Goal: Task Accomplishment & Management: Manage account settings

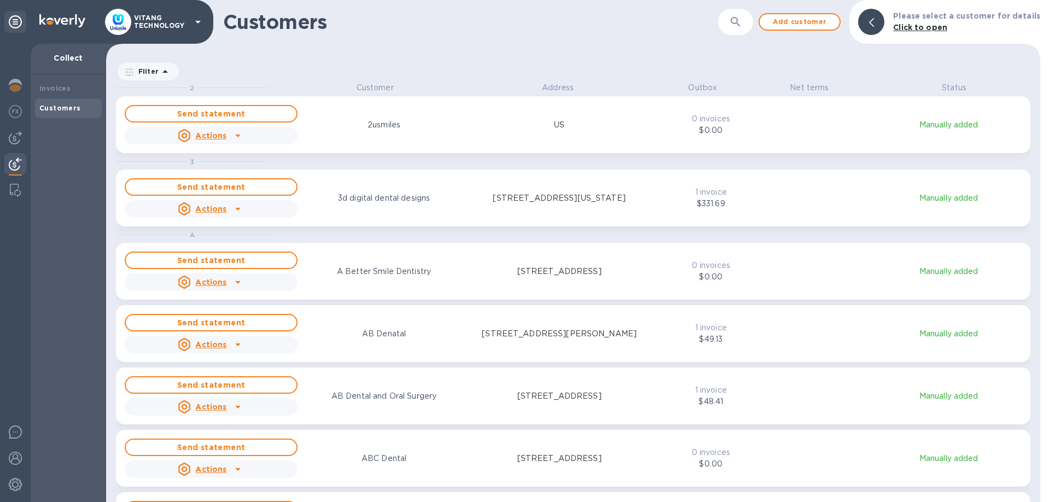
scroll to position [420, 934]
click at [730, 17] on button "button" at bounding box center [735, 22] width 26 height 26
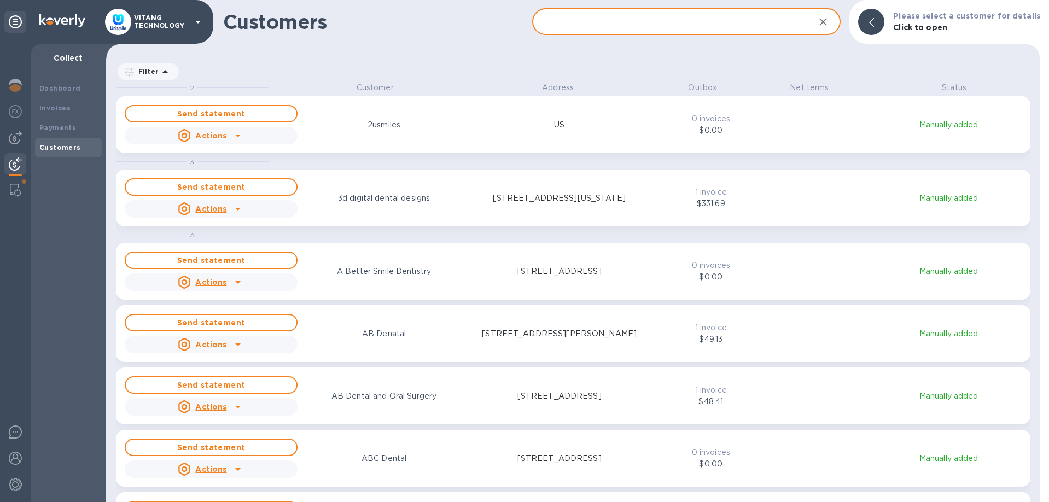
paste input "American Dental Solutions"
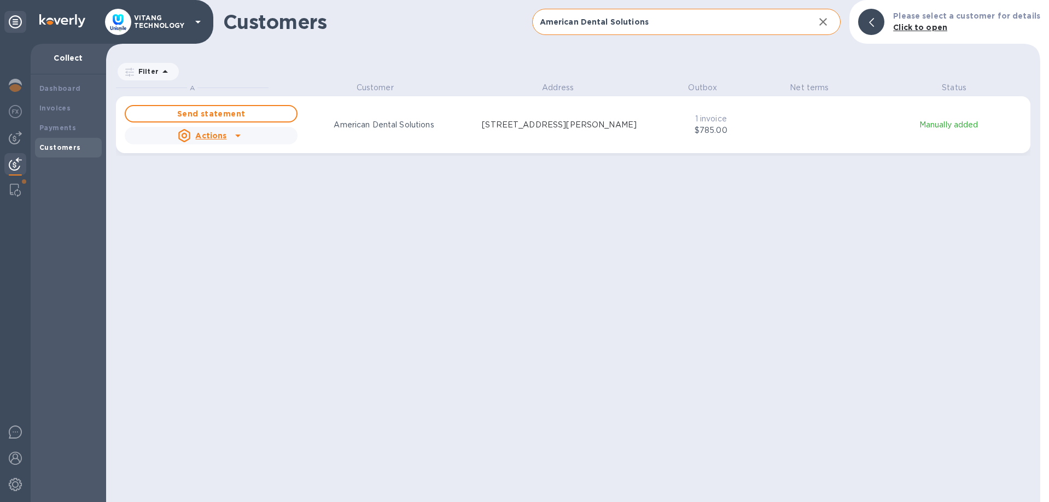
scroll to position [1, 1]
click at [606, 28] on input "American Dental Solutions" at bounding box center [669, 22] width 274 height 27
paste input "[PERSON_NAME] Dental PLLC"
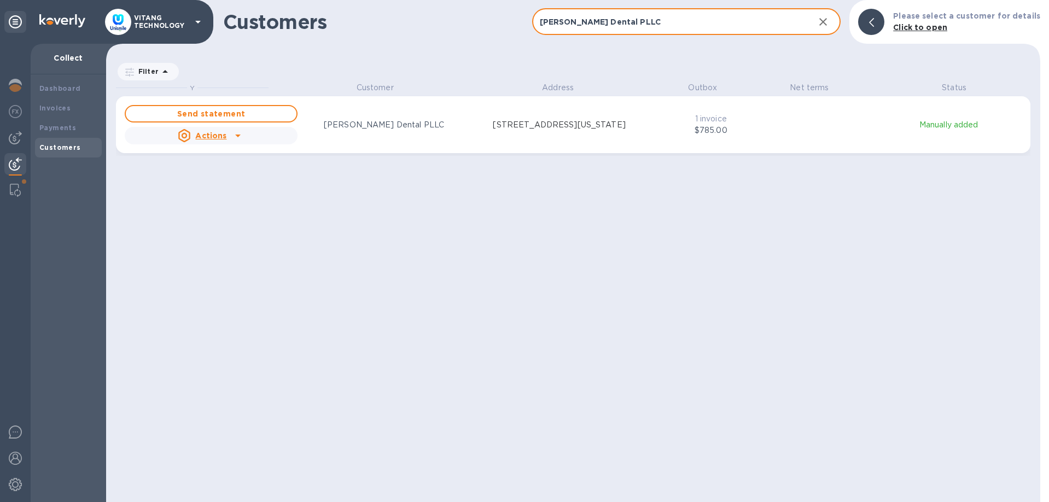
scroll to position [420, 934]
click at [651, 28] on input "[PERSON_NAME] Dental PLLC" at bounding box center [669, 22] width 274 height 27
paste input "[PERSON_NAME] DDS IN"
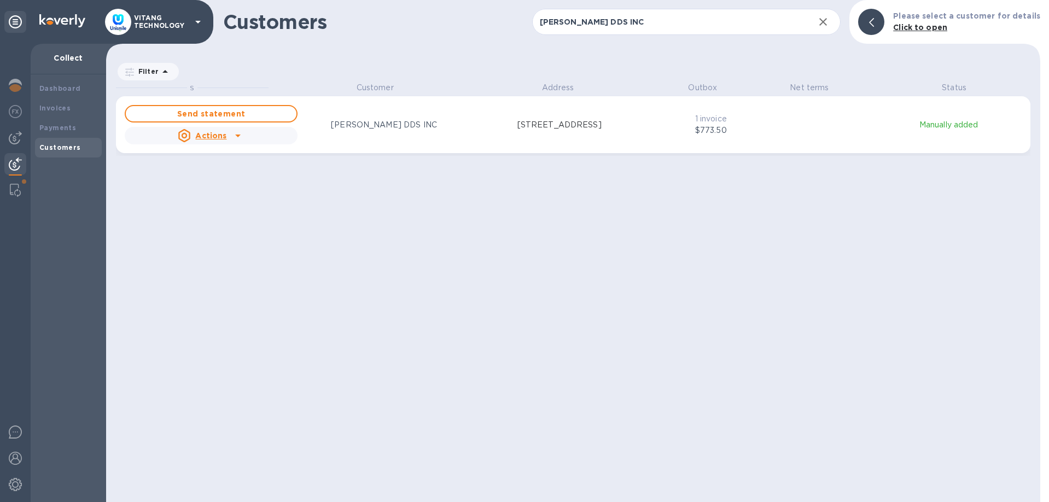
click at [556, 273] on div "S Customer Address Outbox Net terms Status Send statement Actions [PERSON_NAME]…" at bounding box center [578, 292] width 924 height 420
click at [705, 29] on input "[PERSON_NAME] DDS INC" at bounding box center [669, 22] width 274 height 27
paste input "[PERSON_NAME] DDS Inc."
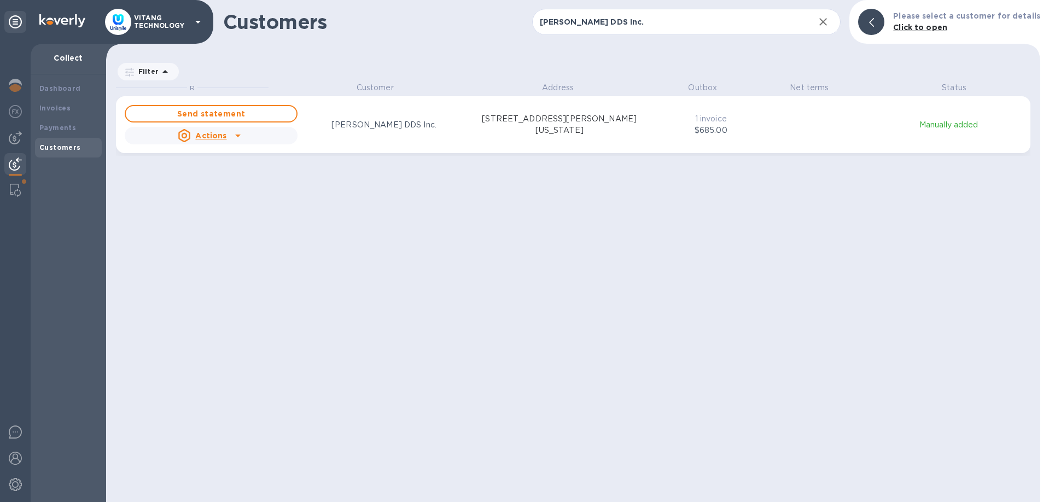
click at [496, 281] on div "R Customer Address Outbox Net terms Status Send statement Actions [PERSON_NAME]…" at bounding box center [578, 292] width 924 height 420
click at [571, 26] on input "[PERSON_NAME] DDS Inc." at bounding box center [669, 22] width 274 height 27
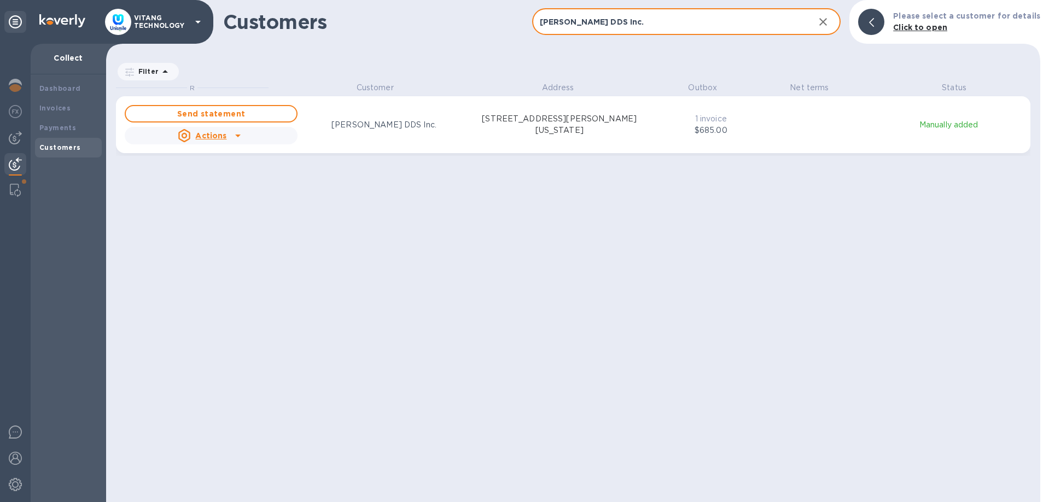
paste input "Handy Orthodontic Laboratory"
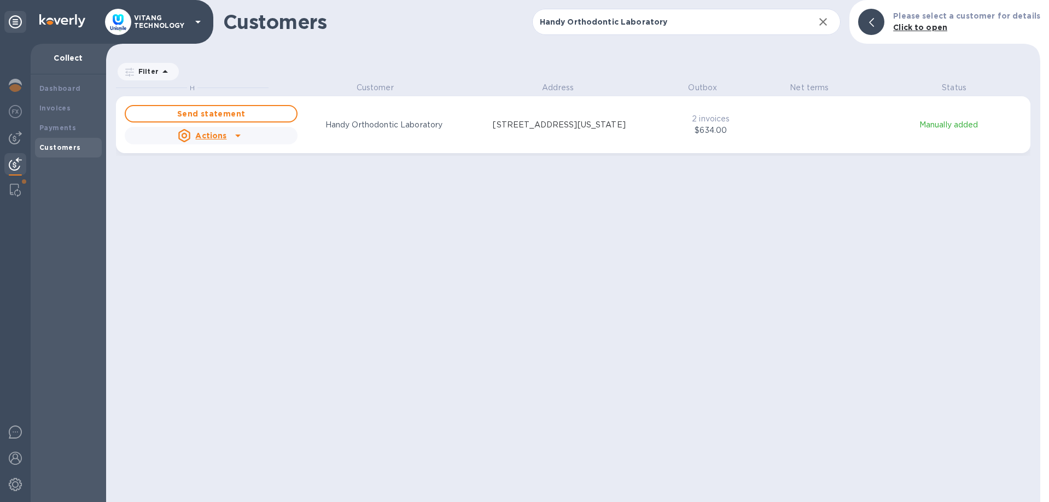
click at [236, 139] on icon "grid" at bounding box center [237, 135] width 13 height 13
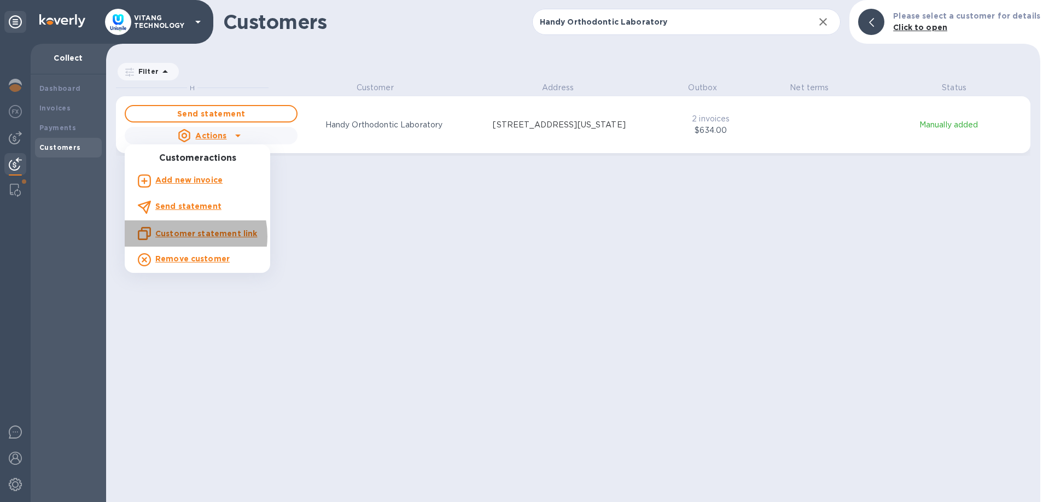
click at [181, 236] on u "Customer statement link" at bounding box center [206, 233] width 102 height 9
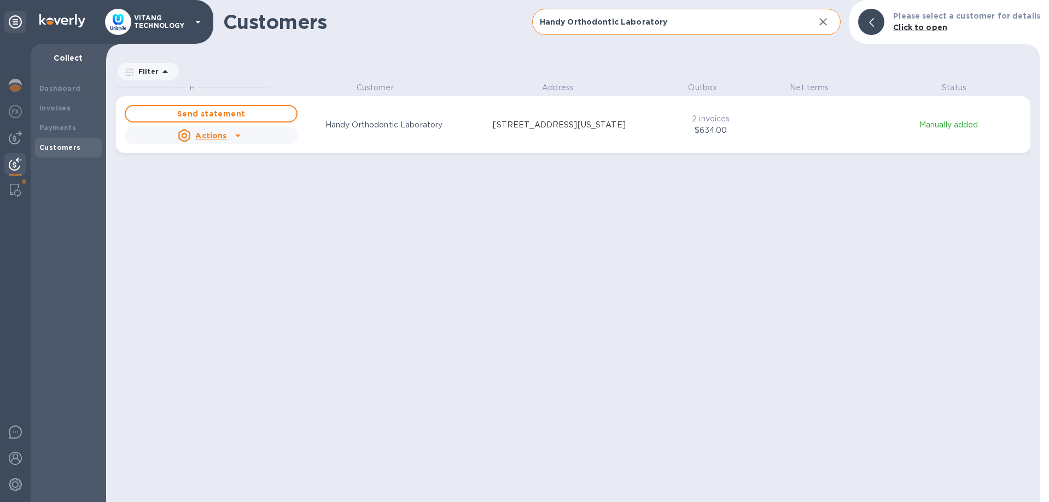
click at [607, 24] on input "Handy Orthodontic Laboratory" at bounding box center [669, 22] width 274 height 27
paste input "Manchester Dental Group"
click at [641, 20] on input "Manchester Dental Group" at bounding box center [669, 22] width 274 height 27
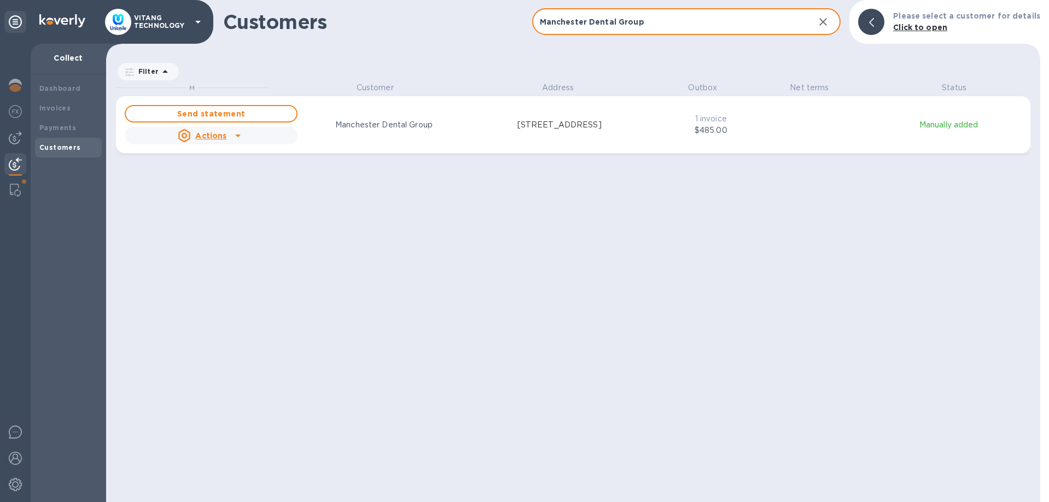
click at [641, 20] on input "Manchester Dental Group" at bounding box center [669, 22] width 274 height 27
click at [692, 24] on input "Manchester Dental Group" at bounding box center [669, 22] width 274 height 27
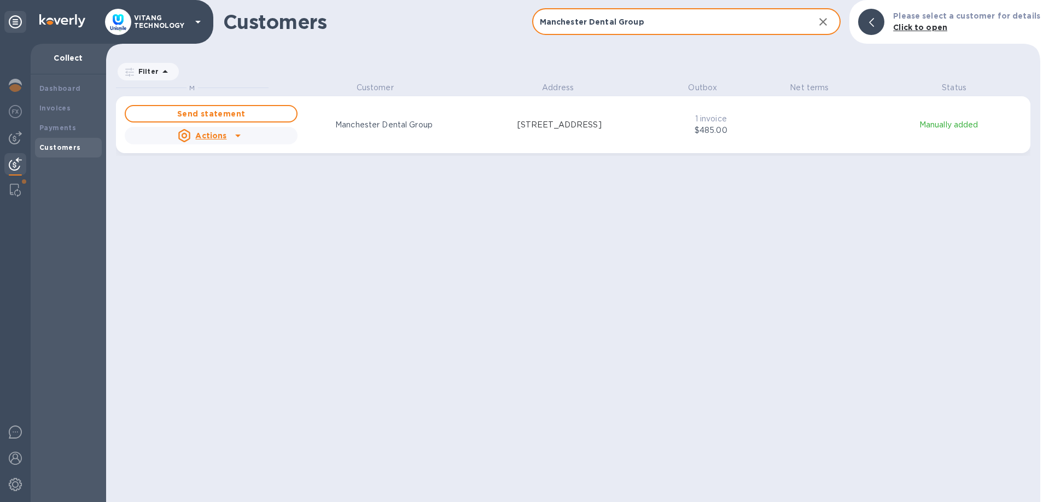
paste input "[PERSON_NAME]"
click at [736, 28] on input "[PERSON_NAME]" at bounding box center [669, 22] width 274 height 27
click at [737, 27] on input "[PERSON_NAME]" at bounding box center [669, 22] width 274 height 27
paste input "[PERSON_NAME]"
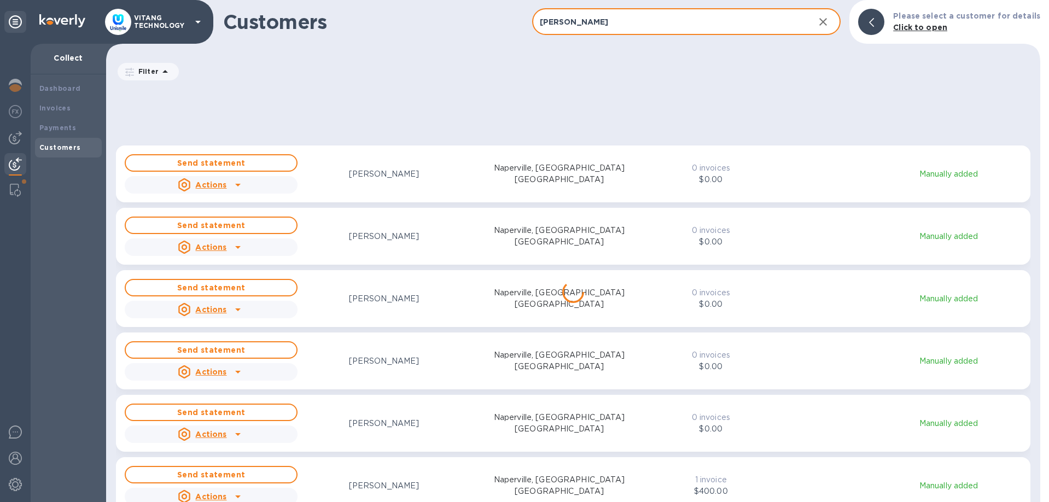
scroll to position [714, 0]
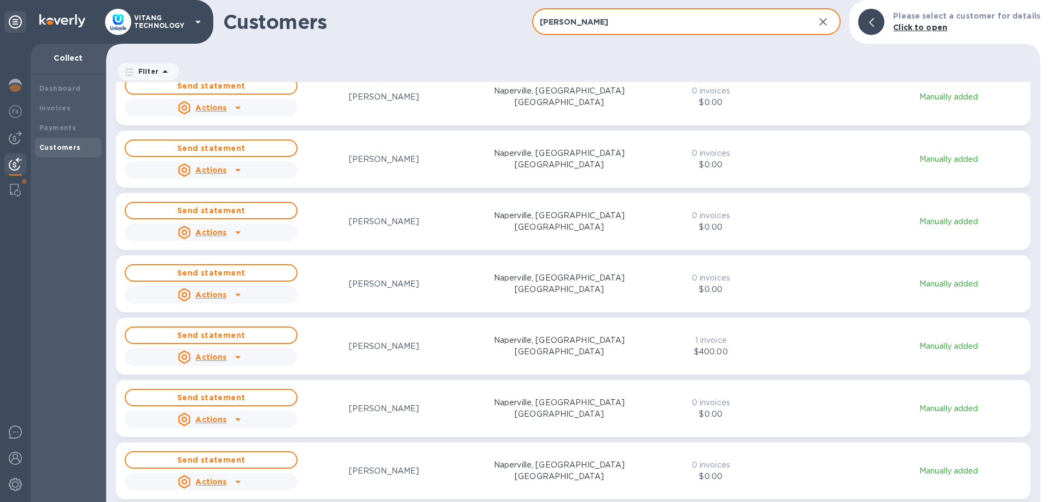
type input "[PERSON_NAME]"
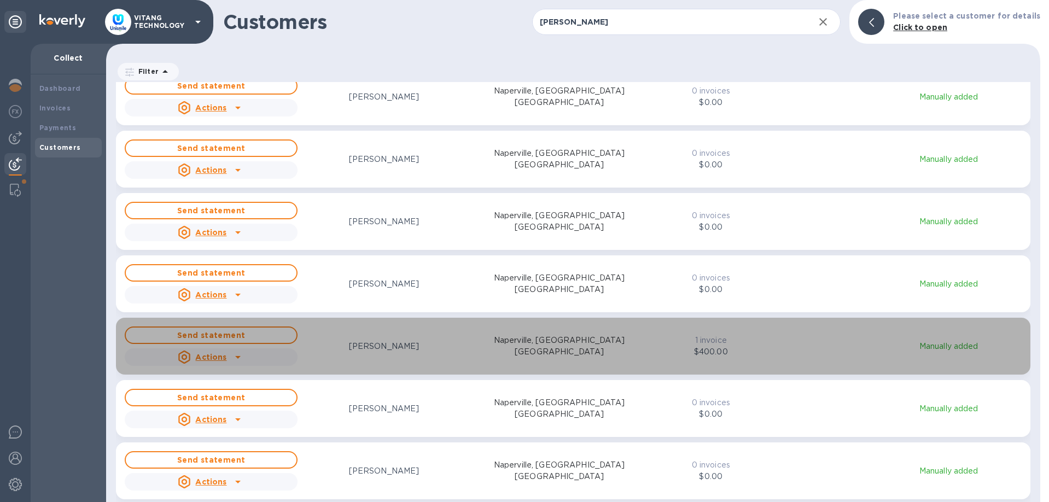
click at [762, 346] on div "Send statement Actions [PERSON_NAME], [GEOGRAPHIC_DATA] US 1 invoice $400.00 Ma…" at bounding box center [572, 346] width 901 height 44
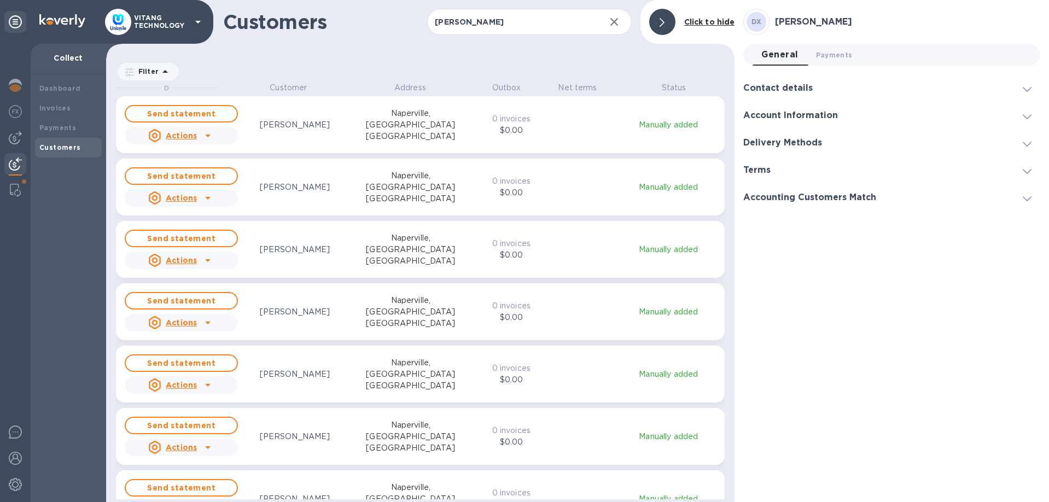
click at [203, 134] on icon "grid" at bounding box center [207, 135] width 13 height 13
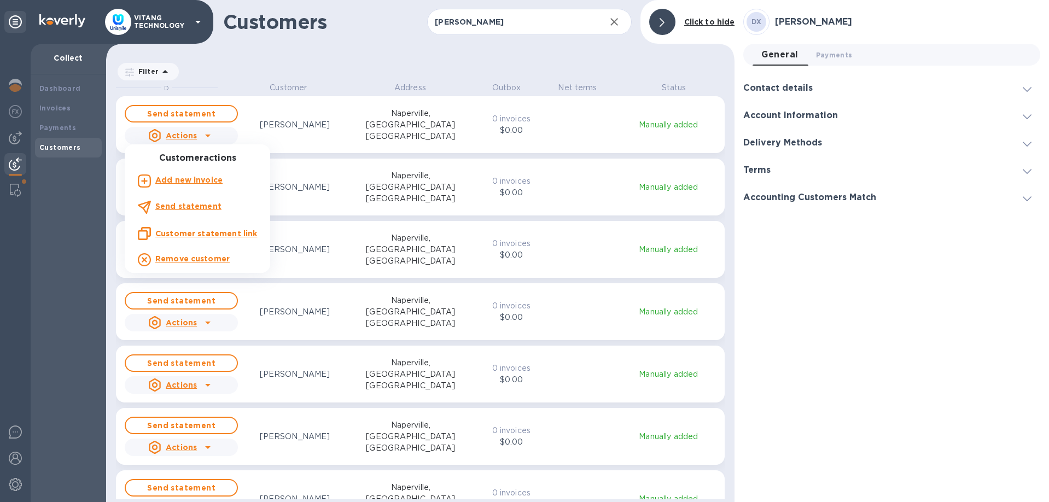
click at [172, 259] on b "Remove customer" at bounding box center [192, 258] width 74 height 9
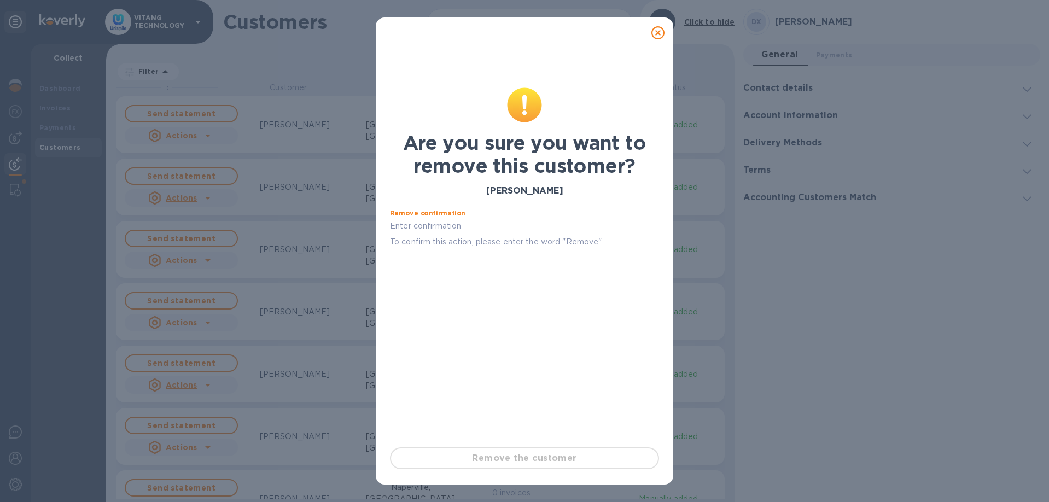
click at [500, 225] on input "text" at bounding box center [524, 226] width 269 height 16
drag, startPoint x: 566, startPoint y: 242, endPoint x: 597, endPoint y: 238, distance: 30.8
click at [597, 239] on p "To confirm this action, please enter the word "Remove"" at bounding box center [524, 242] width 269 height 13
copy p "Remove"
click at [527, 227] on input "text" at bounding box center [524, 226] width 269 height 16
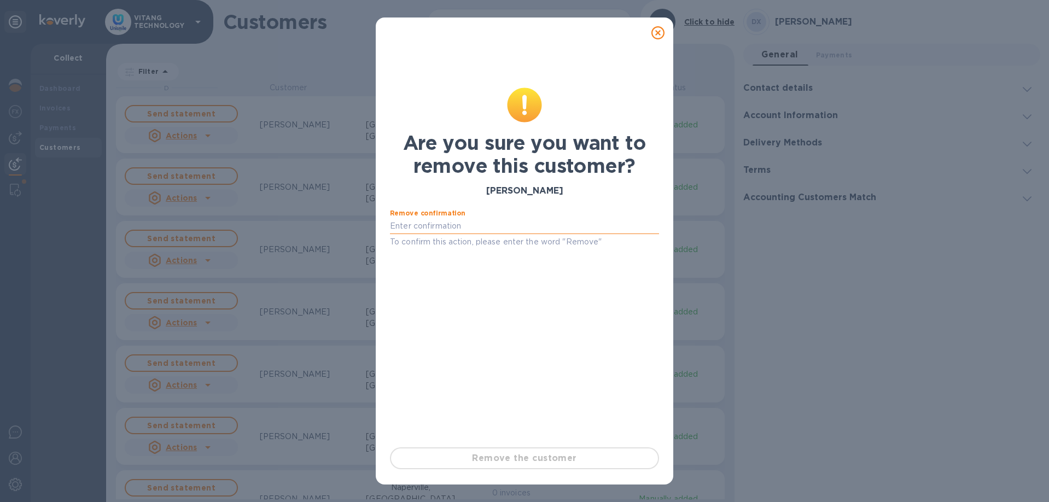
paste input "Remove"
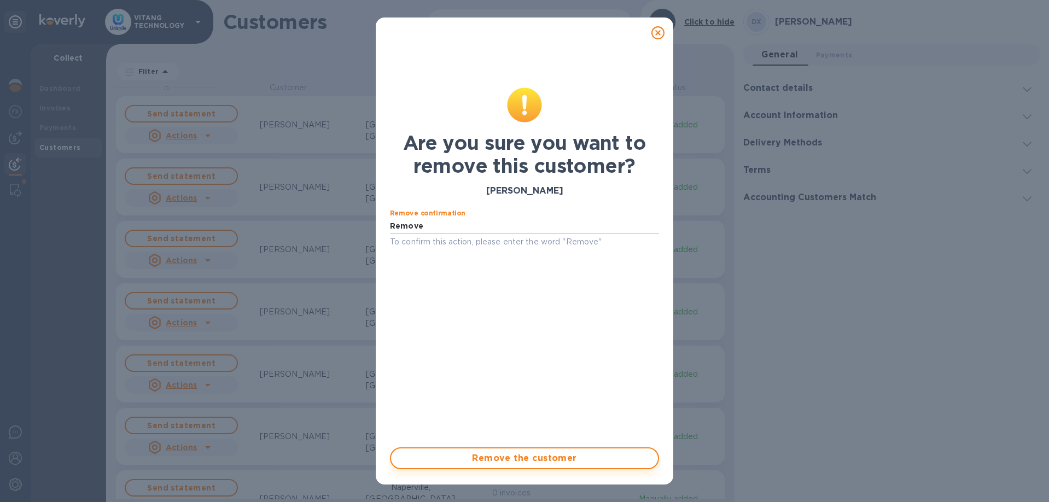
type input "Remove"
click at [462, 456] on span "Remove the customer" at bounding box center [524, 458] width 249 height 13
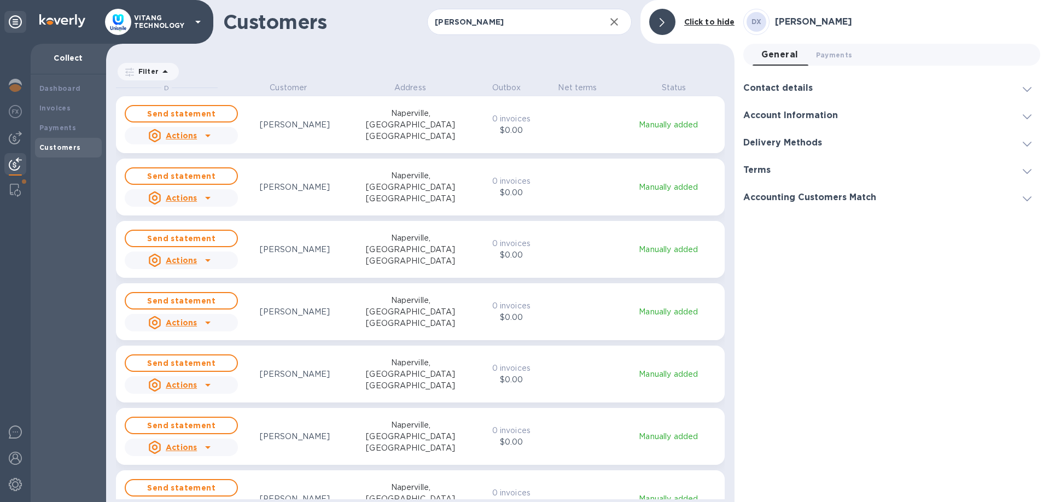
scroll to position [420, 629]
